Goal: Ask a question

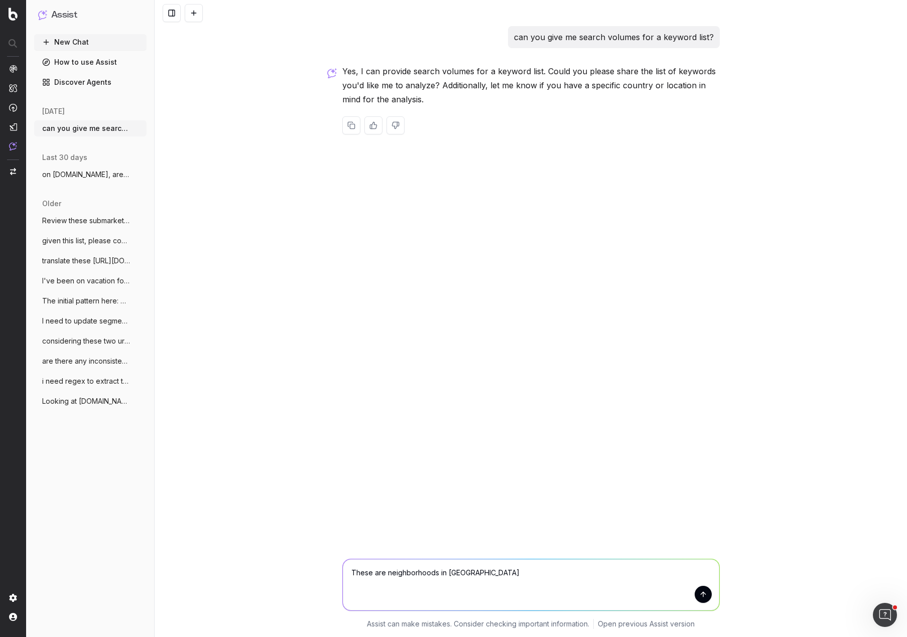
drag, startPoint x: 500, startPoint y: 201, endPoint x: 497, endPoint y: 208, distance: 7.6
click at [499, 201] on div "can you give me search volumes for a keyword list? Yes, I can provide search vo…" at bounding box center [531, 318] width 752 height 637
click at [410, 579] on textarea "These are neighborhoods in [GEOGRAPHIC_DATA]" at bounding box center [531, 584] width 376 height 51
click at [414, 577] on textarea "These are neighborhoods in [GEOGRAPHIC_DATA]" at bounding box center [531, 584] width 376 height 51
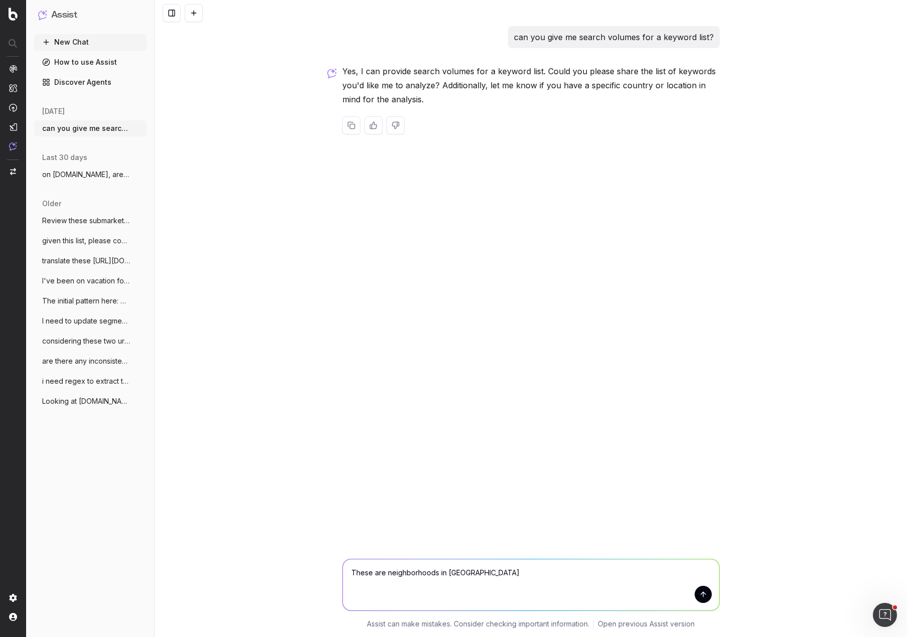
click at [487, 577] on textarea "These are neighborhoods in [GEOGRAPHIC_DATA]" at bounding box center [531, 584] width 376 height 51
paste textarea "[GEOGRAPHIC_DATA] [GEOGRAPHIC_DATA] [GEOGRAPHIC_DATA] [GEOGRAPHIC_DATA] apartme…"
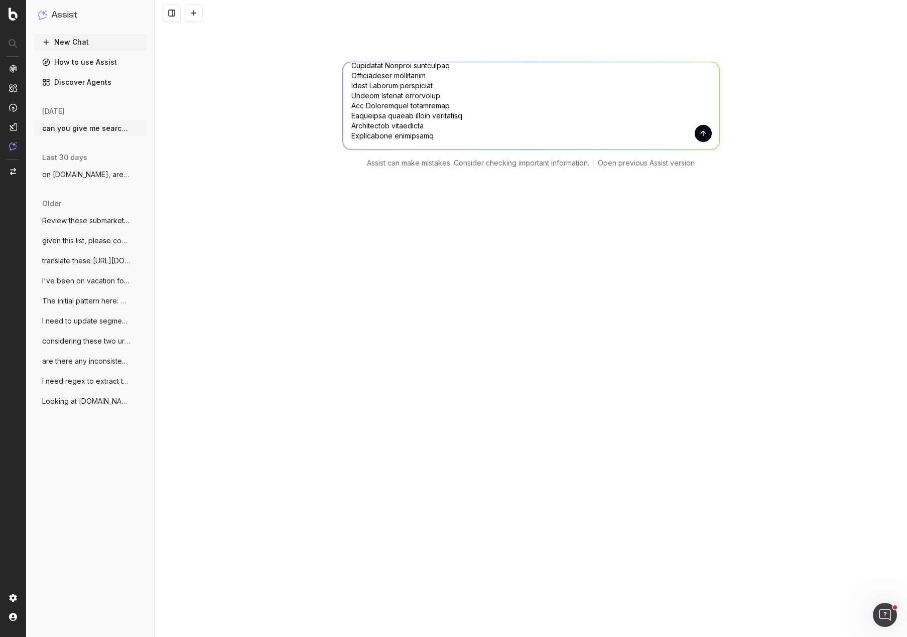
scroll to position [301, 0]
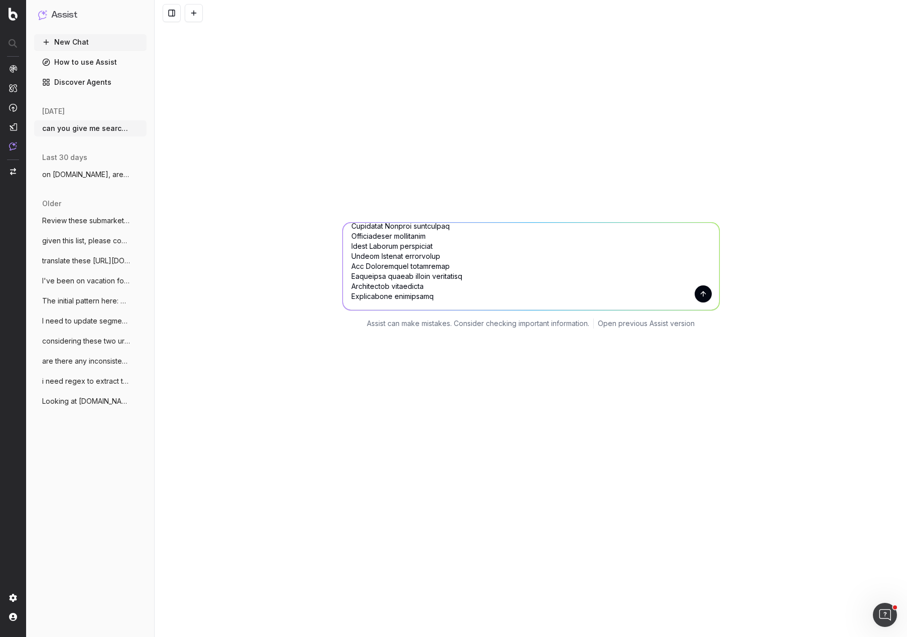
type textarea "These are neighborhoods in [GEOGRAPHIC_DATA]: [GEOGRAPHIC_DATA] [GEOGRAPHIC_DAT…"
click at [700, 297] on button "submit" at bounding box center [702, 294] width 17 height 17
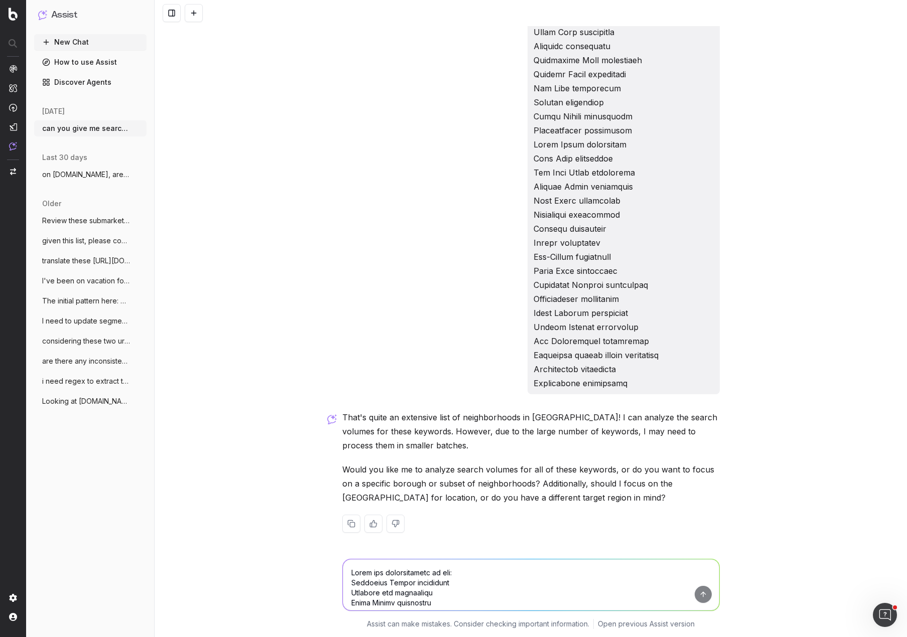
scroll to position [4220, 0]
click at [447, 570] on textarea at bounding box center [531, 584] width 376 height 51
click at [424, 574] on textarea at bounding box center [531, 584] width 376 height 51
type textarea "analyze search volumes for all keywords"
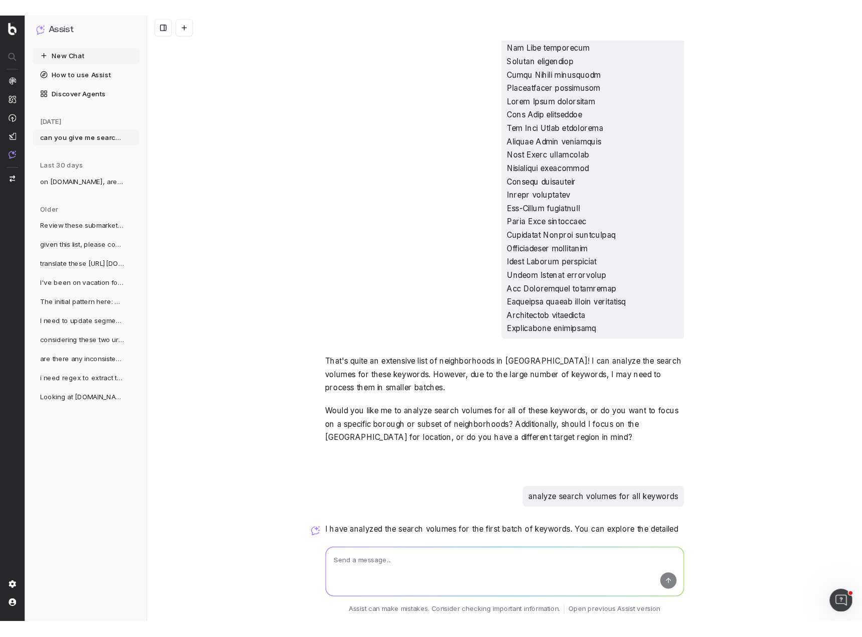
scroll to position [4573, 0]
